Goal: Download file/media

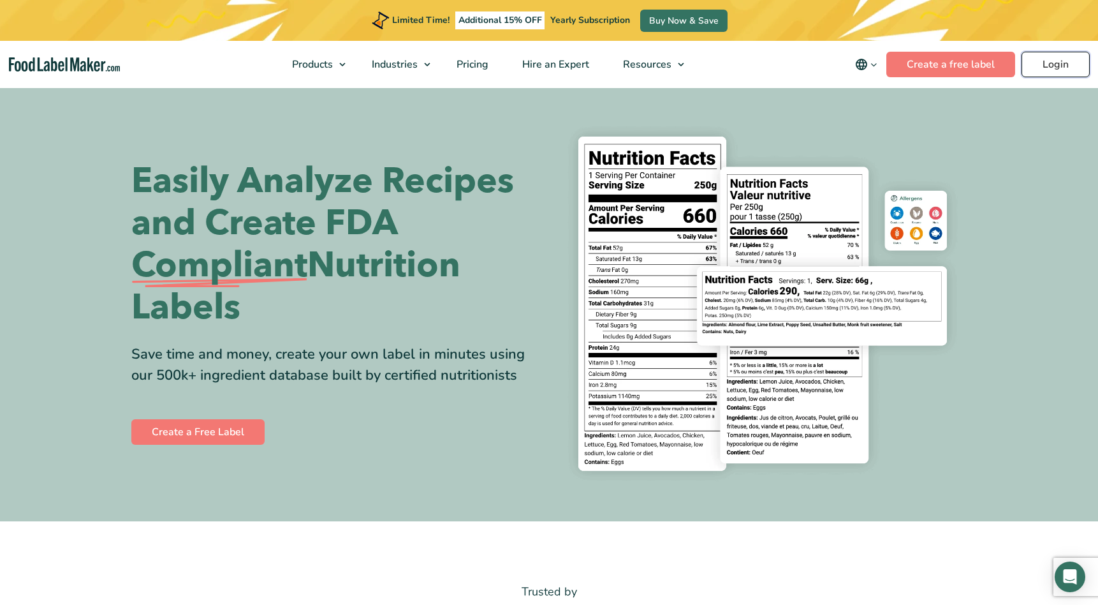
click at [1052, 64] on link "Login" at bounding box center [1056, 65] width 68 height 26
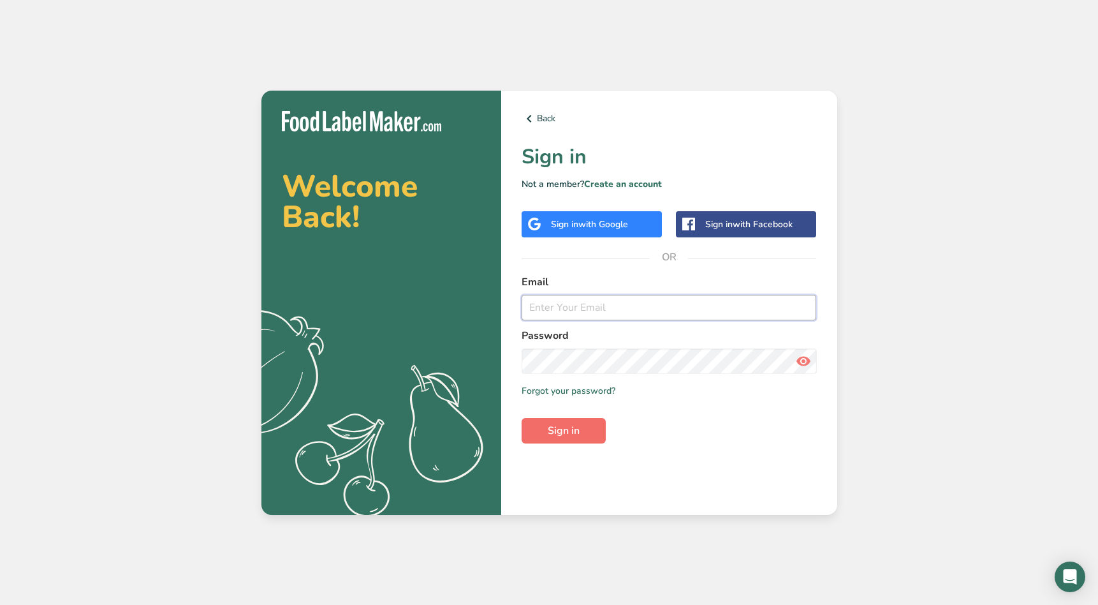
type input "[EMAIL_ADDRESS][DOMAIN_NAME]"
click at [571, 432] on span "Sign in" at bounding box center [564, 430] width 32 height 15
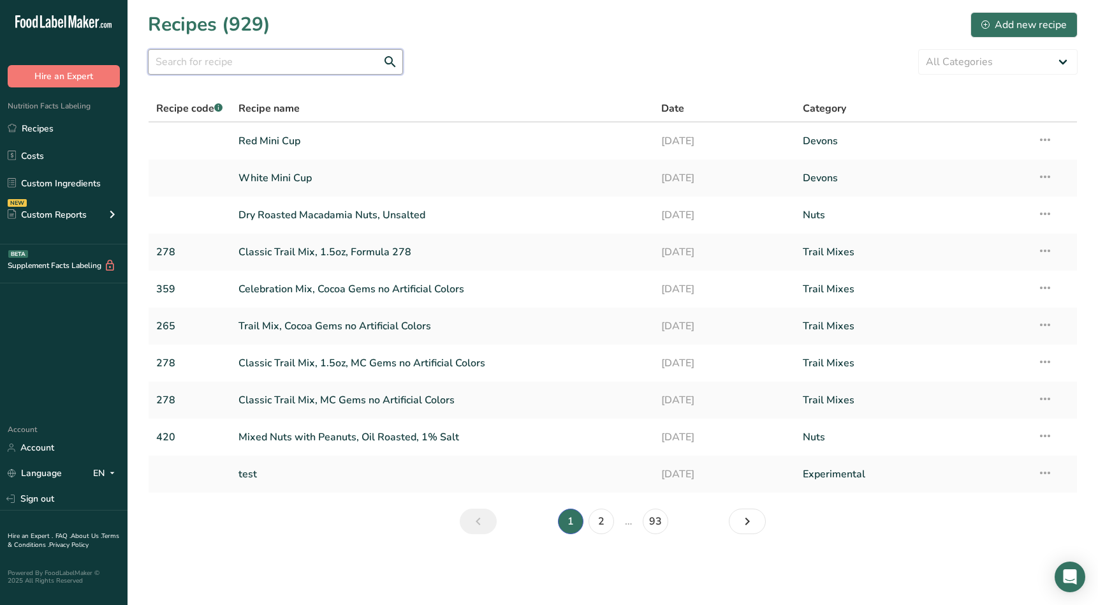
click at [265, 63] on input "text" at bounding box center [275, 62] width 255 height 26
type input "SP-312"
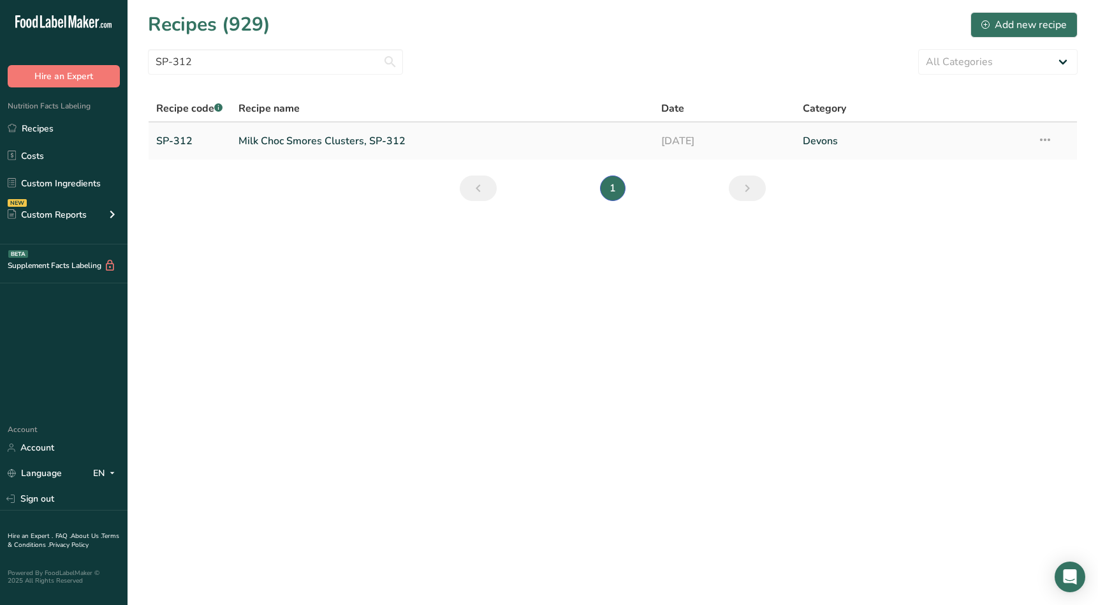
click at [283, 142] on link "Milk Choc Smores Clusters, SP-312" at bounding box center [443, 141] width 408 height 27
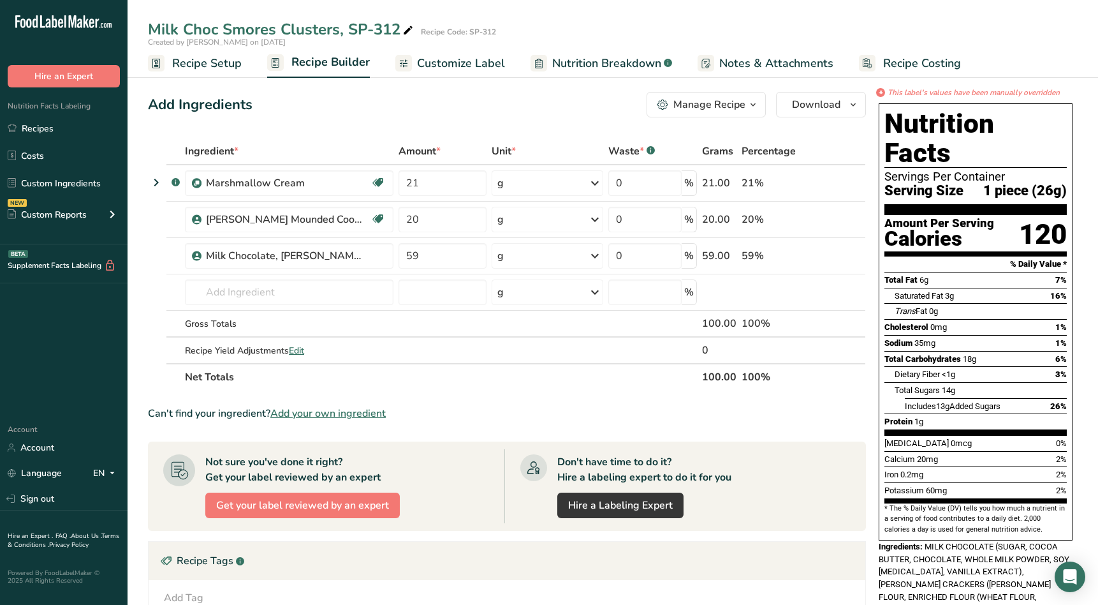
click at [743, 105] on div "Manage Recipe" at bounding box center [710, 104] width 72 height 15
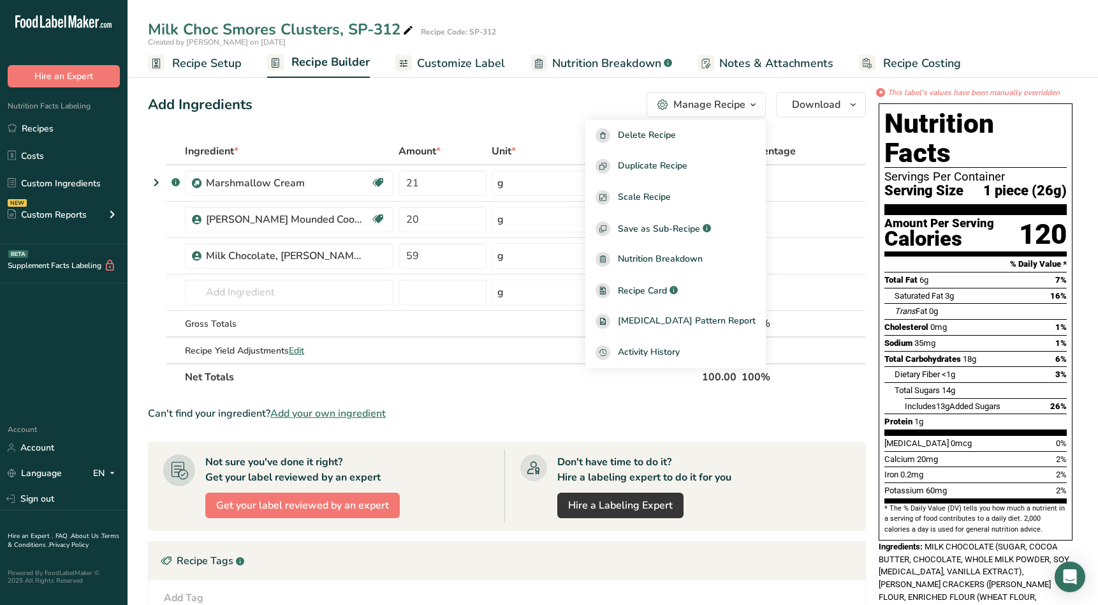
click at [743, 105] on div "Manage Recipe" at bounding box center [710, 104] width 72 height 15
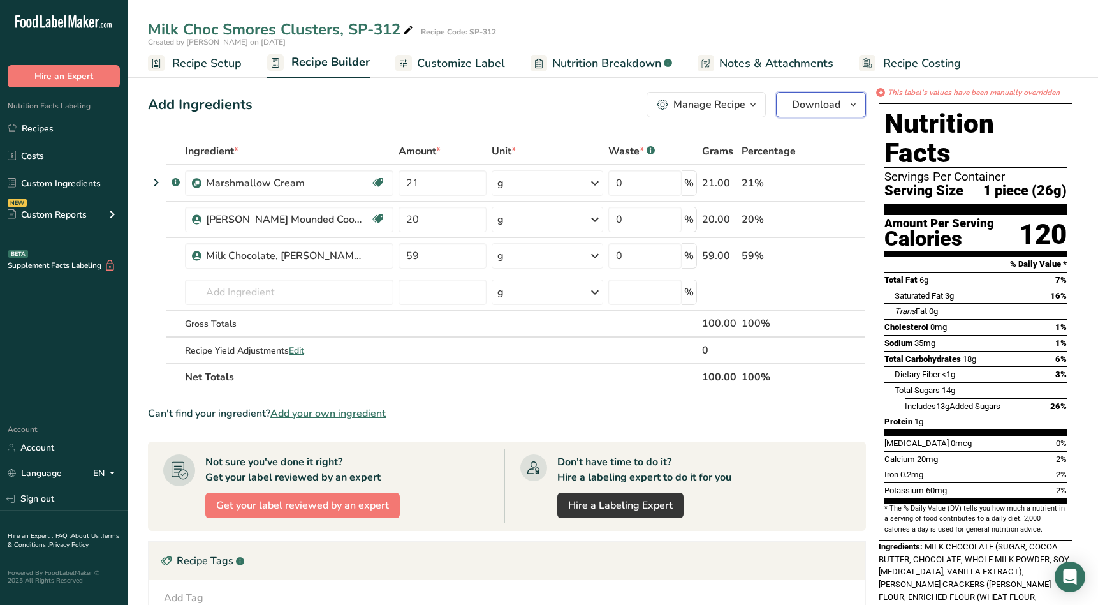
click at [833, 101] on span "Download" at bounding box center [816, 104] width 48 height 15
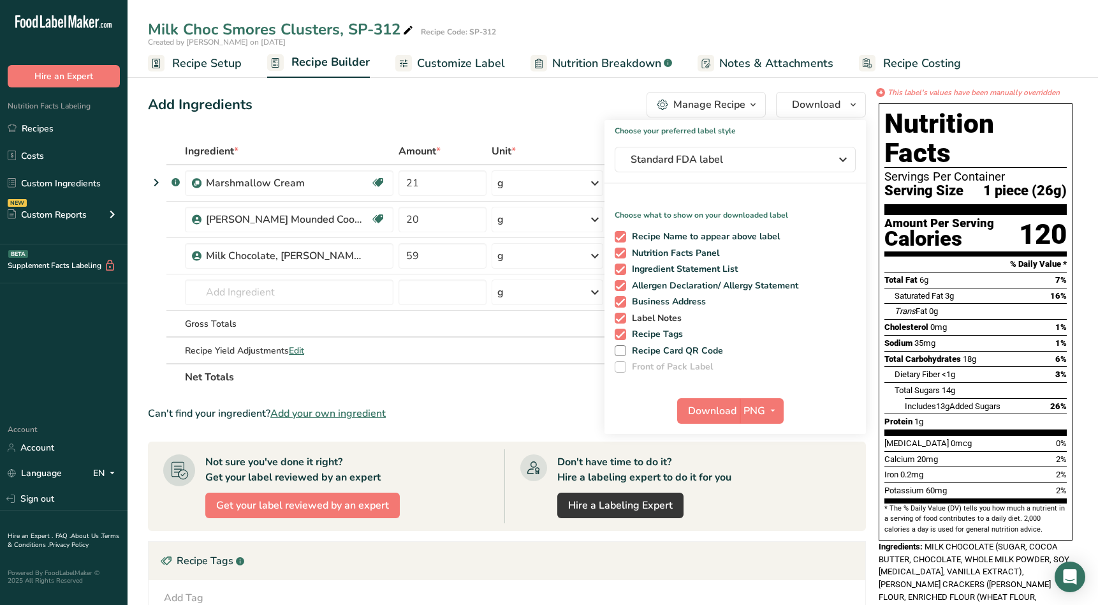
click at [620, 319] on span at bounding box center [620, 318] width 11 height 11
click at [620, 319] on input "Label Notes" at bounding box center [619, 318] width 8 height 8
checkbox input "false"
click at [617, 332] on span at bounding box center [620, 334] width 11 height 11
click at [617, 332] on input "Recipe Tags" at bounding box center [619, 334] width 8 height 8
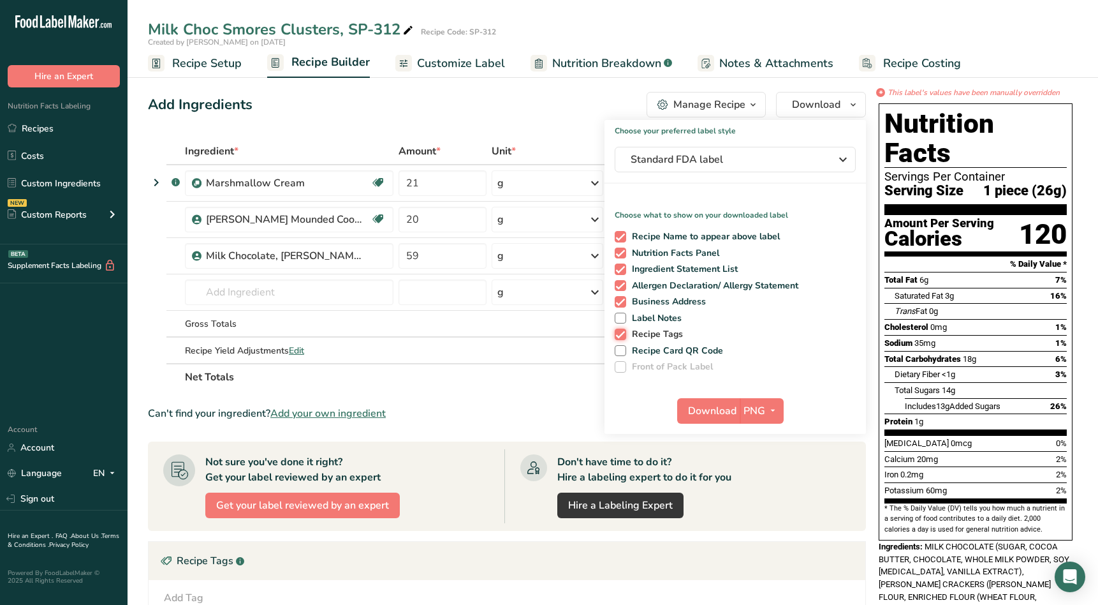
checkbox input "false"
click at [765, 412] on span "button" at bounding box center [772, 410] width 15 height 15
click at [759, 505] on link "PDF" at bounding box center [763, 499] width 41 height 21
click at [710, 410] on span "Download" at bounding box center [713, 410] width 48 height 15
